Goal: Check status: Check status

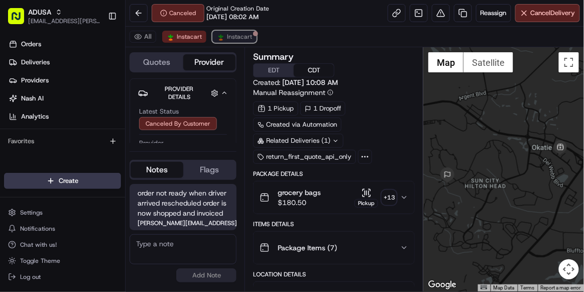
click at [239, 39] on span "Instacart" at bounding box center [239, 37] width 25 height 8
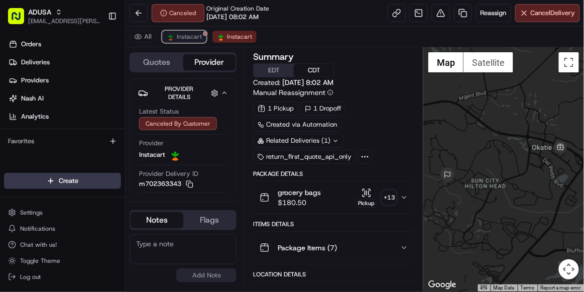
click at [193, 37] on span "Instacart" at bounding box center [189, 37] width 25 height 8
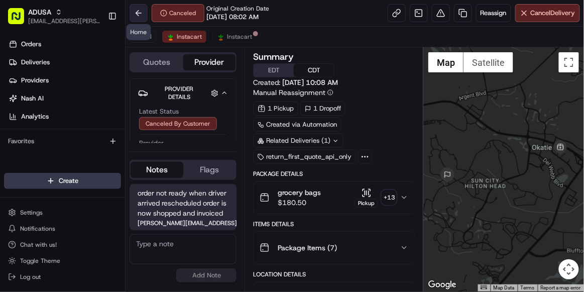
click at [137, 16] on button at bounding box center [139, 13] width 18 height 18
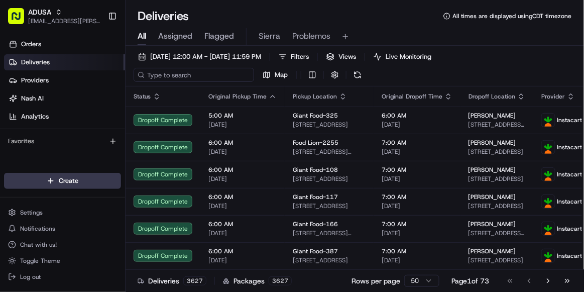
click at [203, 78] on input at bounding box center [194, 75] width 121 height 14
paste input "m710457505"
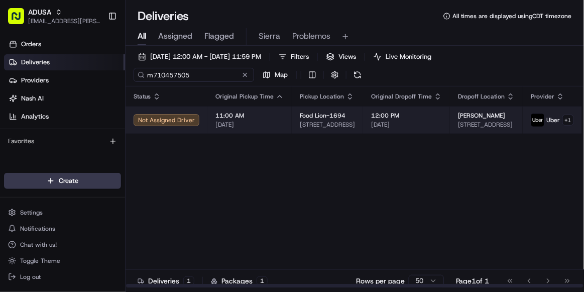
type input "m710457505"
click at [271, 132] on td "11:00 AM [DATE]" at bounding box center [249, 119] width 84 height 27
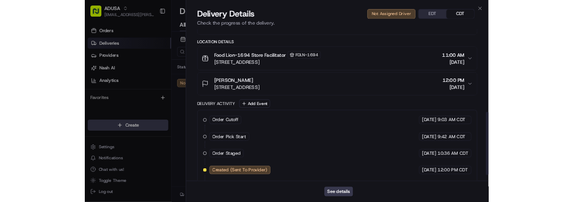
scroll to position [308, 0]
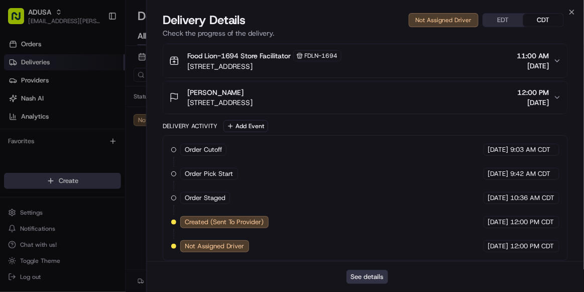
click at [359, 276] on button "See details" at bounding box center [367, 277] width 42 height 14
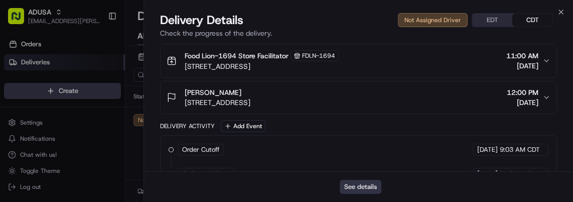
scroll to position [0, 0]
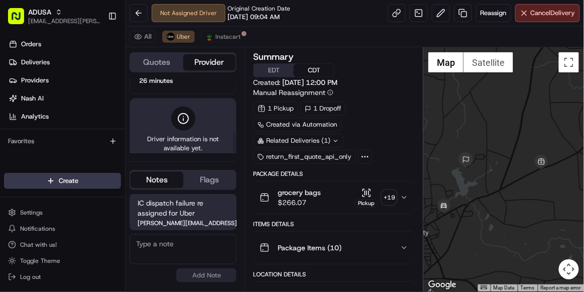
scroll to position [194, 0]
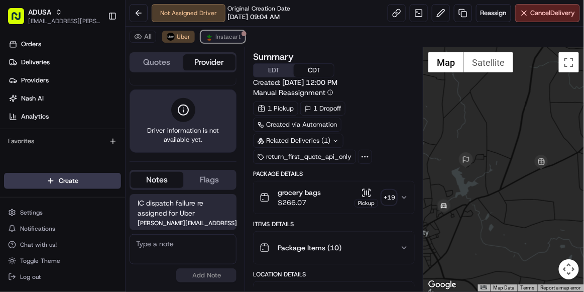
click at [221, 38] on span "Instacart" at bounding box center [227, 37] width 25 height 8
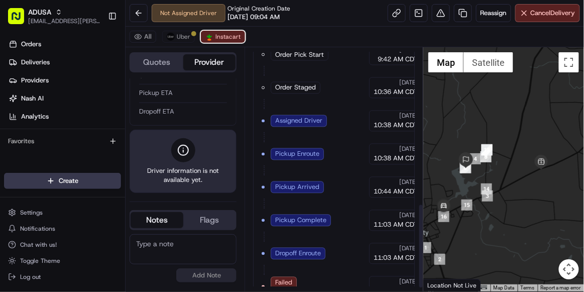
scroll to position [457, 0]
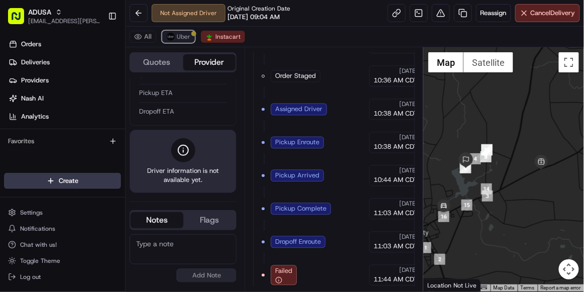
click at [187, 37] on span "Uber" at bounding box center [184, 37] width 14 height 8
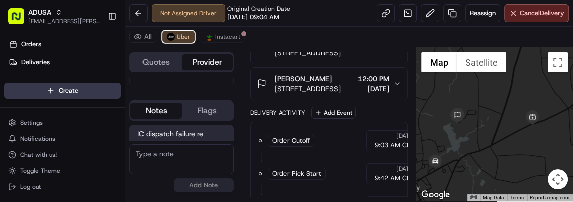
scroll to position [0, 0]
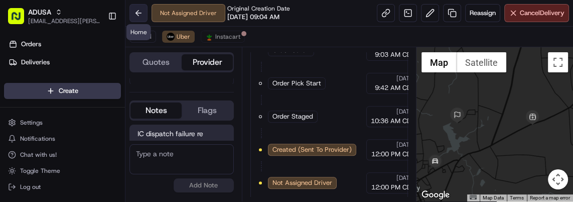
click at [140, 14] on button at bounding box center [139, 13] width 18 height 18
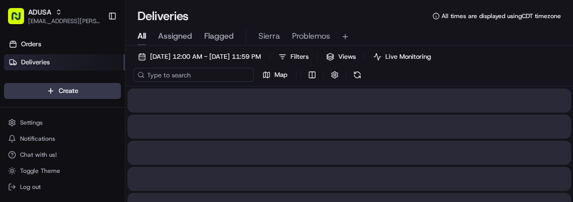
click at [174, 73] on input at bounding box center [194, 75] width 121 height 14
paste input "m703307429"
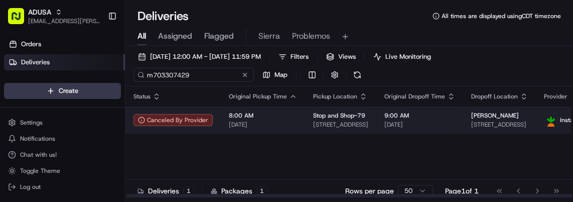
type input "m703307429"
click at [295, 125] on td "8:00 AM [DATE]" at bounding box center [263, 119] width 84 height 27
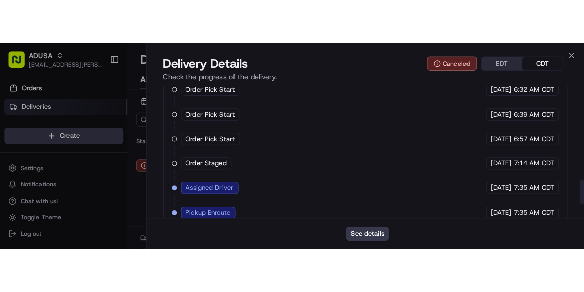
scroll to position [564, 0]
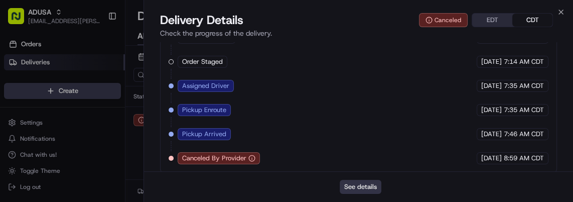
click at [357, 186] on button "See details" at bounding box center [361, 187] width 42 height 14
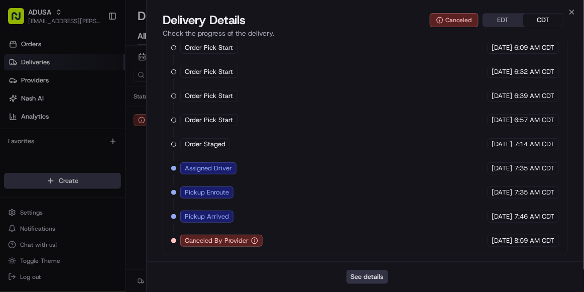
scroll to position [475, 0]
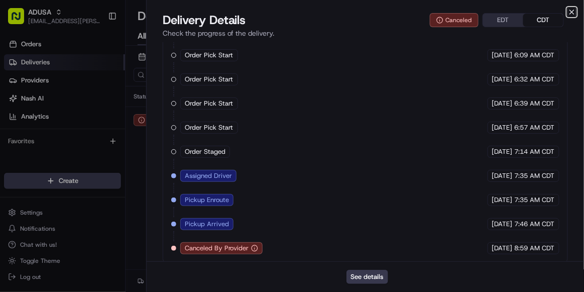
click at [571, 11] on icon "button" at bounding box center [572, 12] width 4 height 4
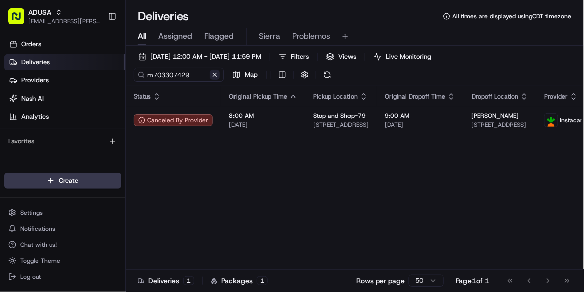
click at [215, 73] on button at bounding box center [215, 75] width 10 height 10
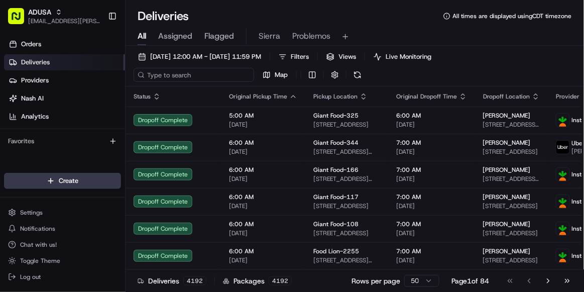
click at [187, 72] on input at bounding box center [194, 75] width 121 height 14
paste input "m708764288"
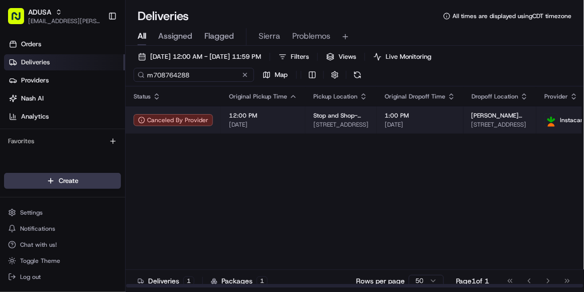
type input "m708764288"
click at [286, 128] on span "[DATE]" at bounding box center [263, 125] width 68 height 8
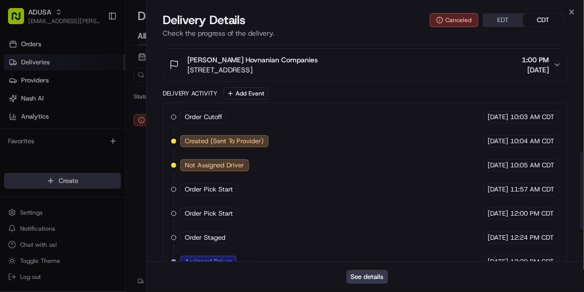
scroll to position [403, 0]
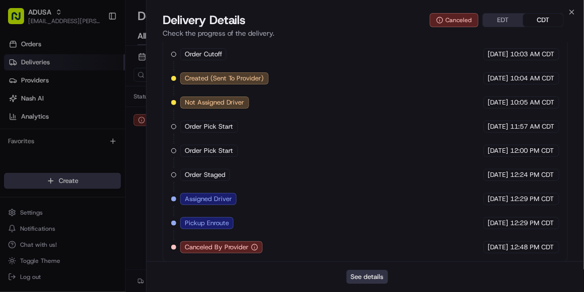
click at [372, 274] on button "See details" at bounding box center [367, 277] width 42 height 14
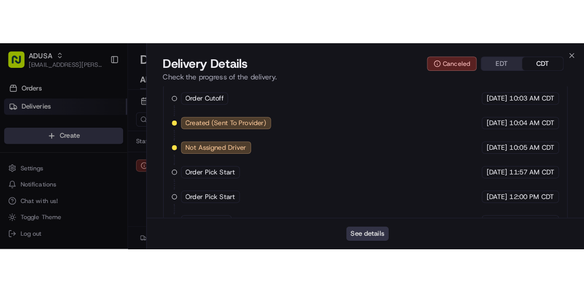
scroll to position [0, 0]
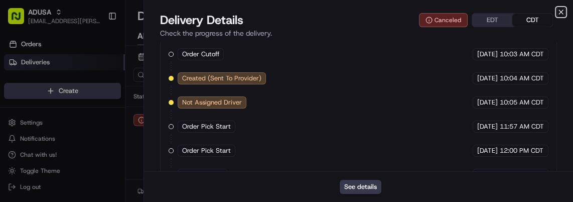
click at [558, 14] on icon "button" at bounding box center [561, 12] width 8 height 8
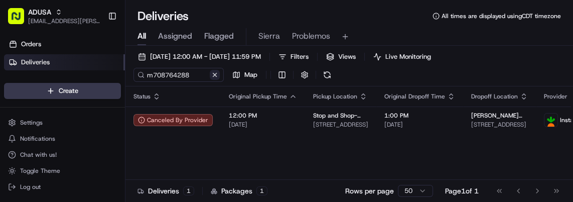
click at [219, 74] on button at bounding box center [215, 75] width 10 height 10
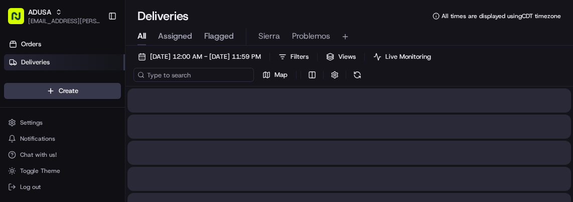
click at [163, 75] on input at bounding box center [194, 75] width 121 height 14
paste input "m710457505"
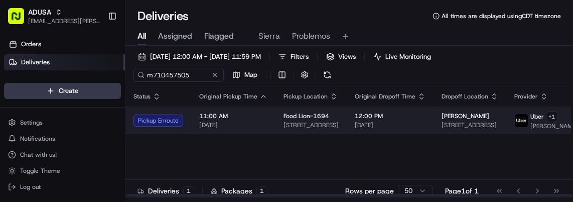
click at [258, 119] on div "11:00 AM [DATE]" at bounding box center [233, 120] width 68 height 17
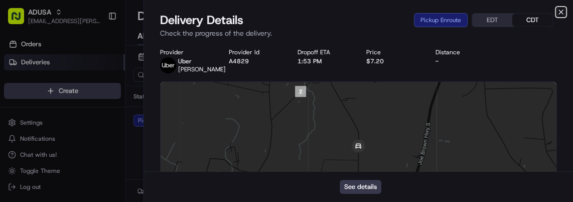
click at [564, 10] on icon "button" at bounding box center [561, 12] width 8 height 8
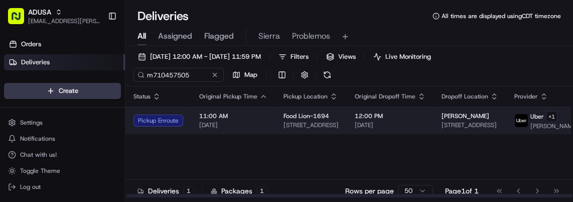
click at [262, 126] on span "[DATE]" at bounding box center [233, 125] width 68 height 8
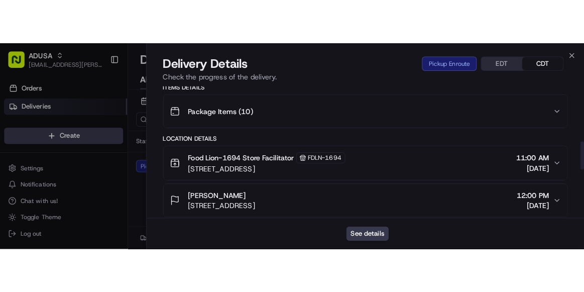
scroll to position [470, 0]
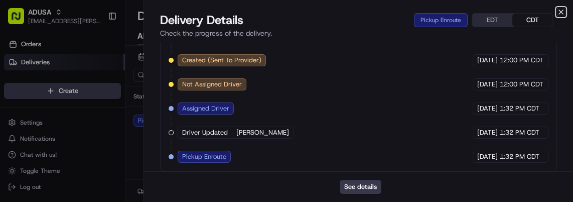
click at [560, 13] on icon "button" at bounding box center [561, 12] width 4 height 4
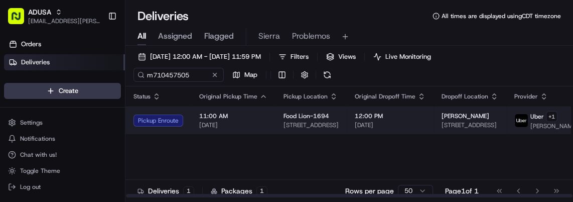
click at [266, 132] on td "11:00 AM [DATE]" at bounding box center [233, 120] width 84 height 28
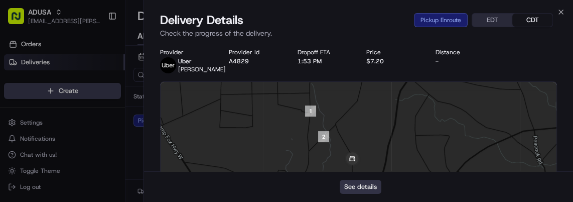
click at [365, 189] on button "See details" at bounding box center [361, 187] width 42 height 14
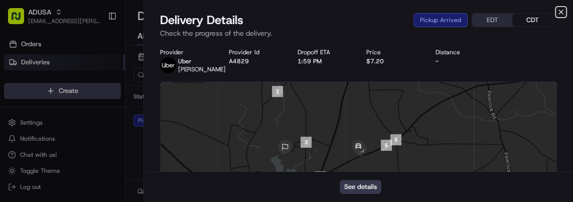
click at [562, 15] on icon "button" at bounding box center [561, 12] width 8 height 8
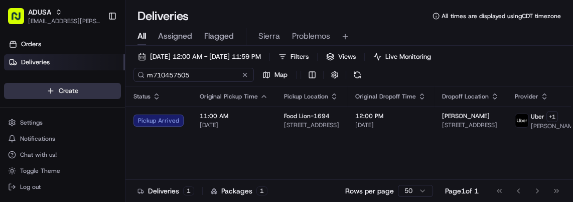
drag, startPoint x: 196, startPoint y: 76, endPoint x: 99, endPoint y: 89, distance: 97.7
click at [99, 89] on div "ADUSA [EMAIL_ADDRESS][PERSON_NAME][DOMAIN_NAME] Toggle Sidebar Orders Deliverie…" at bounding box center [286, 101] width 573 height 202
paste input "j689349451"
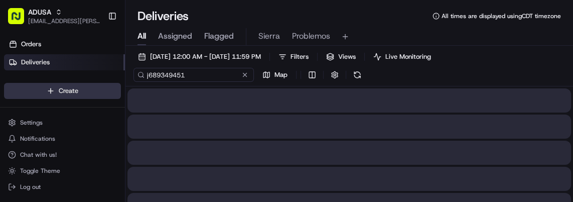
type input "j689349451"
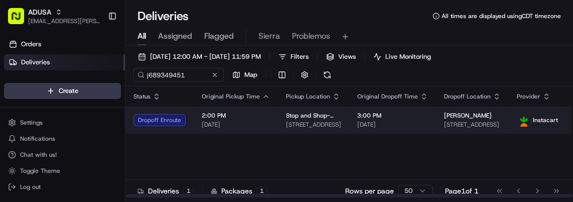
click at [246, 125] on span "[DATE]" at bounding box center [236, 125] width 68 height 8
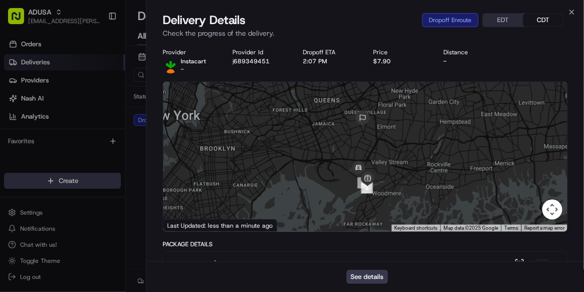
click at [256, 67] on div "Provider Instacart - Provider Id j689349451 Dropoff ETA 2:07 PM Price $7.90 Dis…" at bounding box center [365, 60] width 405 height 25
copy button "j689349451"
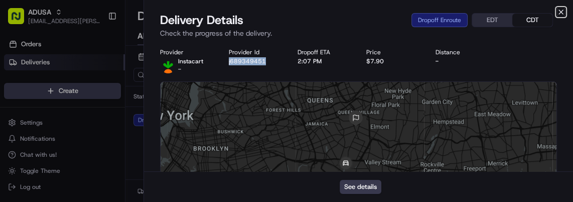
click at [560, 10] on icon "button" at bounding box center [561, 12] width 8 height 8
